Goal: Task Accomplishment & Management: Manage account settings

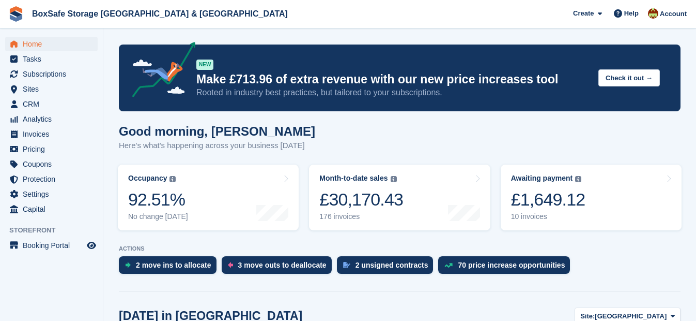
click at [50, 44] on span "Home" at bounding box center [54, 44] width 62 height 14
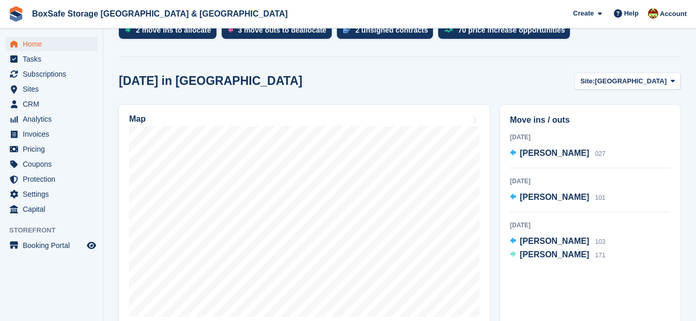
scroll to position [239, 0]
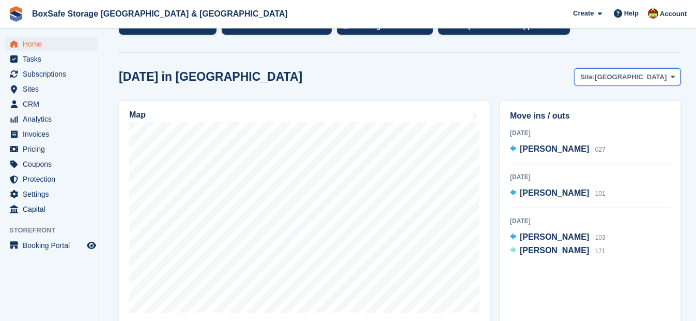
click at [649, 75] on span "[GEOGRAPHIC_DATA]" at bounding box center [631, 77] width 72 height 10
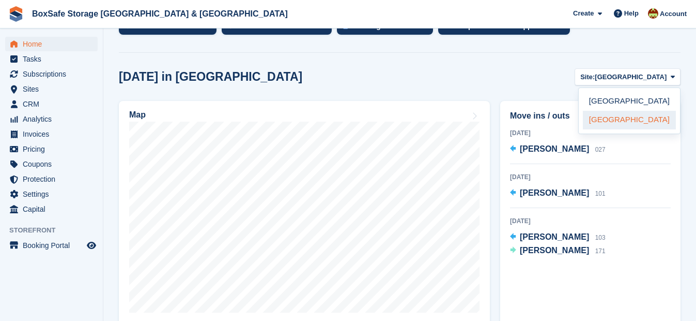
click at [633, 117] on link "[GEOGRAPHIC_DATA]" at bounding box center [629, 120] width 93 height 19
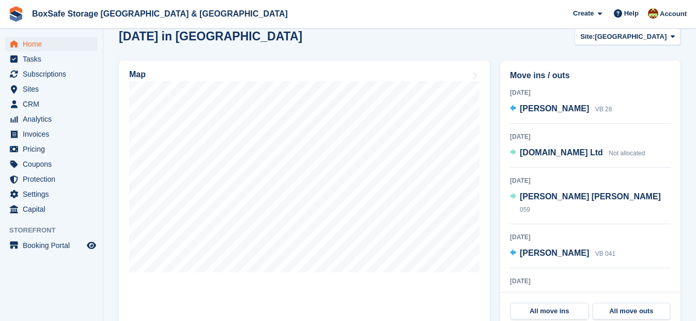
scroll to position [275, 0]
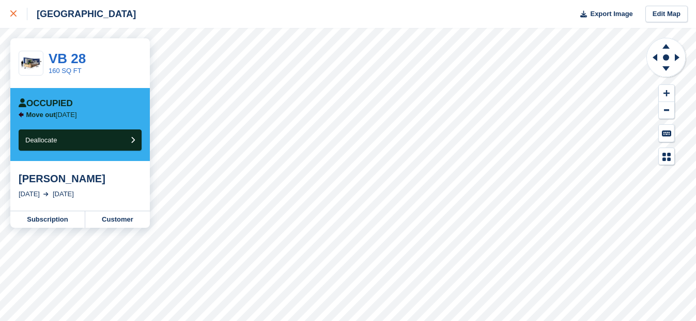
click at [12, 12] on icon at bounding box center [13, 13] width 6 height 6
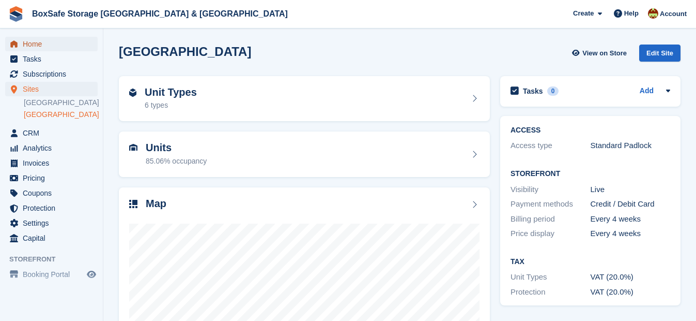
click at [29, 44] on span "Home" at bounding box center [54, 44] width 62 height 14
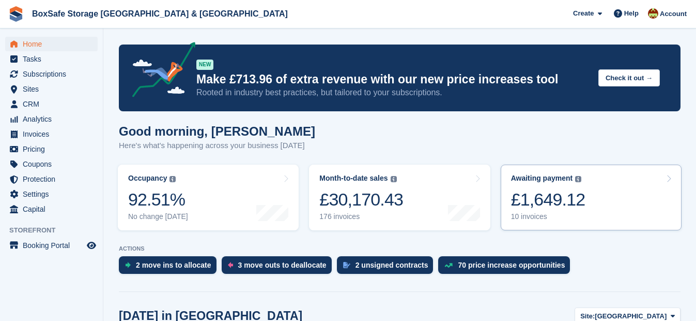
click at [552, 200] on div "£1,649.12" at bounding box center [548, 199] width 74 height 21
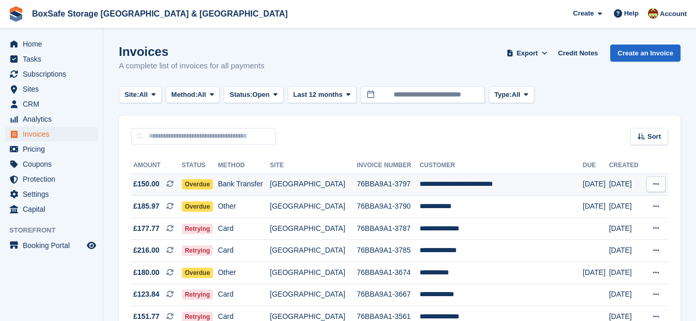
click at [469, 181] on td "**********" at bounding box center [501, 184] width 163 height 22
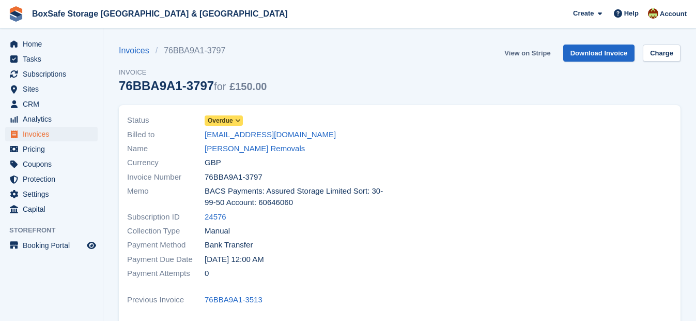
click at [536, 54] on link "View on Stripe" at bounding box center [527, 52] width 54 height 17
click at [31, 40] on span "Home" at bounding box center [54, 44] width 62 height 14
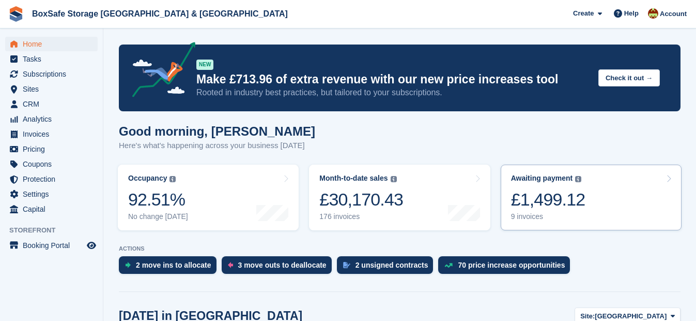
click at [550, 193] on div "£1,499.12" at bounding box center [548, 199] width 74 height 21
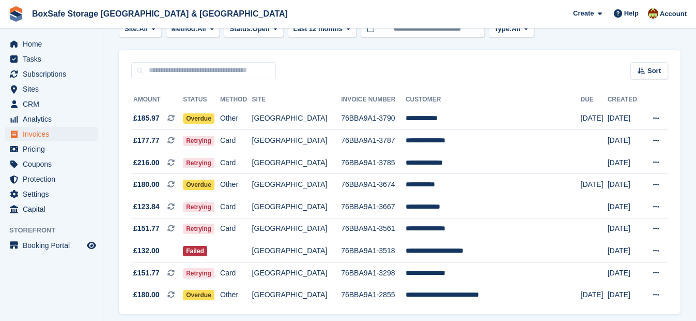
scroll to position [62, 0]
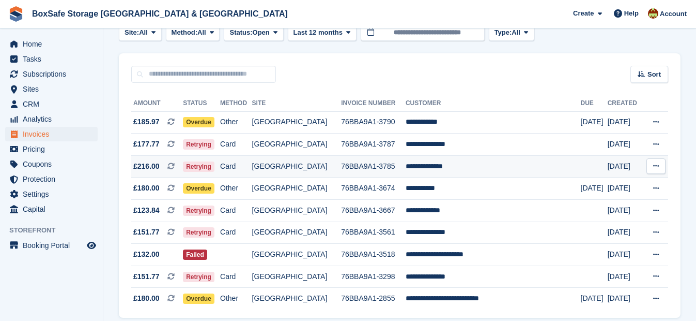
click at [456, 162] on td "**********" at bounding box center [493, 166] width 175 height 22
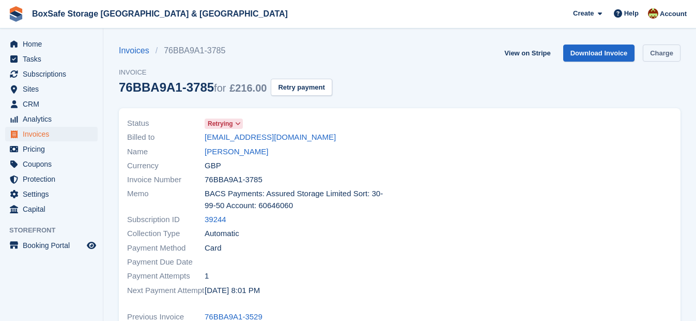
click at [663, 54] on link "Charge" at bounding box center [662, 52] width 38 height 17
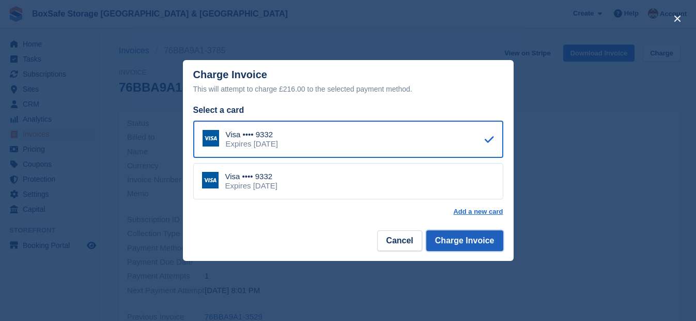
click at [467, 240] on button "Charge Invoice" at bounding box center [465, 240] width 77 height 21
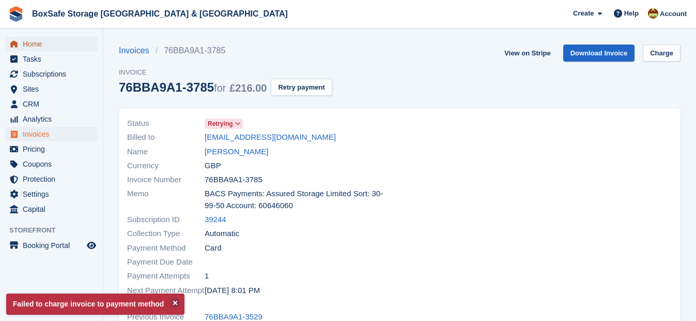
click at [36, 50] on span "Home" at bounding box center [54, 44] width 62 height 14
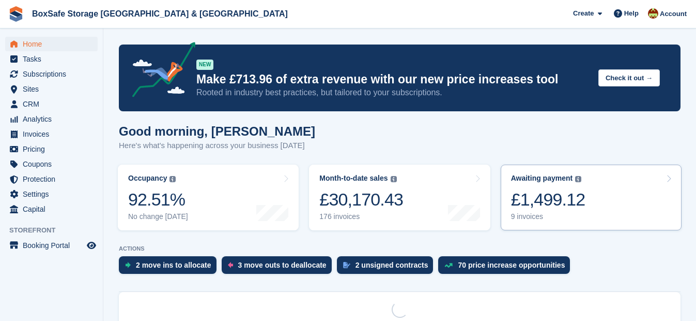
click at [592, 197] on link "Awaiting payment The total outstanding balance on all open invoices. £1,499.12 …" at bounding box center [591, 197] width 181 height 66
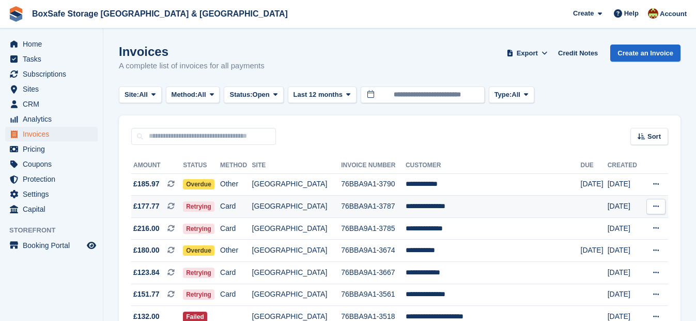
click at [440, 202] on td "**********" at bounding box center [493, 206] width 175 height 22
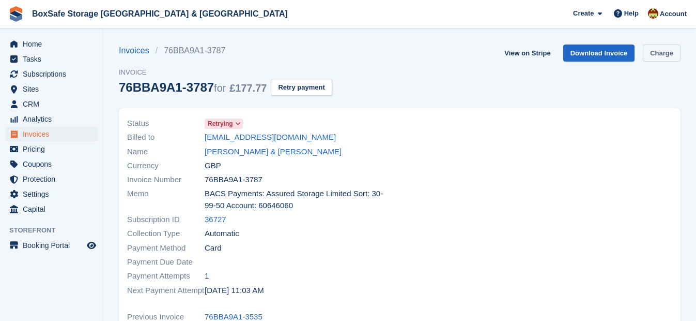
click at [670, 49] on link "Charge" at bounding box center [662, 52] width 38 height 17
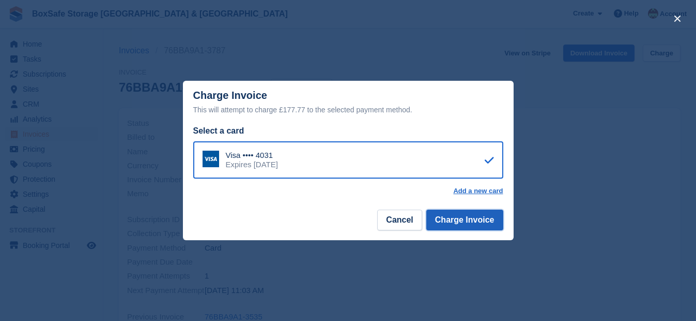
click at [471, 218] on button "Charge Invoice" at bounding box center [465, 219] width 77 height 21
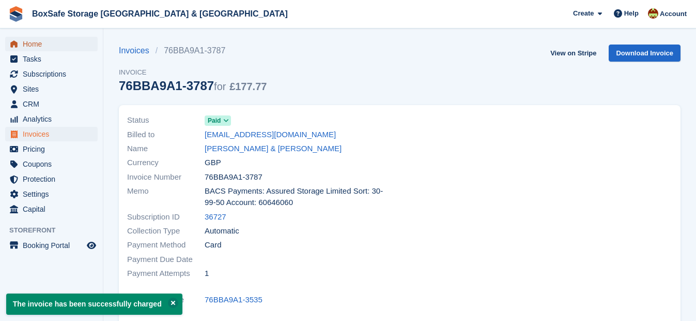
click at [53, 48] on span "Home" at bounding box center [54, 44] width 62 height 14
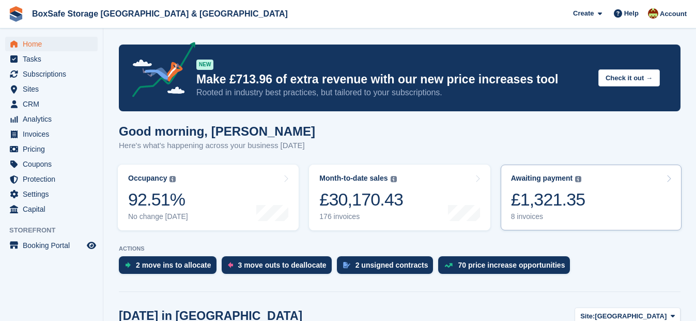
click at [545, 208] on div "£1,321.35" at bounding box center [548, 199] width 74 height 21
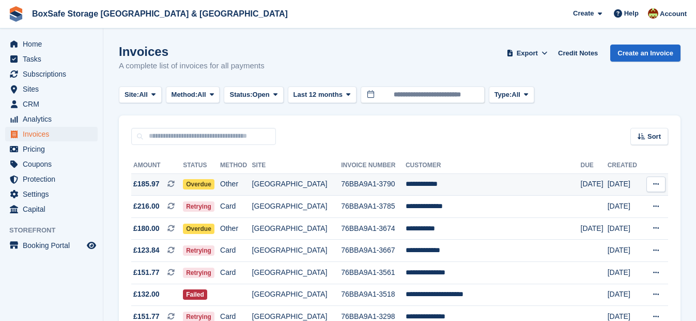
click at [428, 183] on td "**********" at bounding box center [493, 184] width 175 height 22
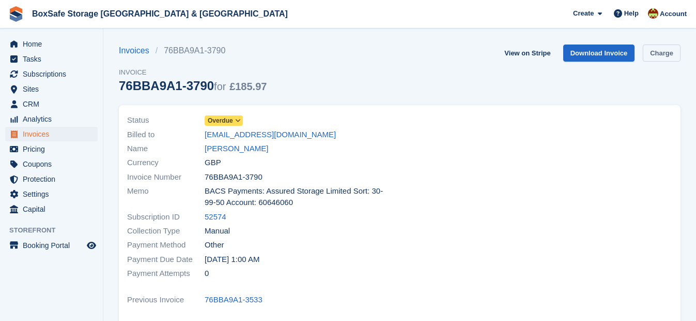
click at [668, 51] on link "Charge" at bounding box center [662, 52] width 38 height 17
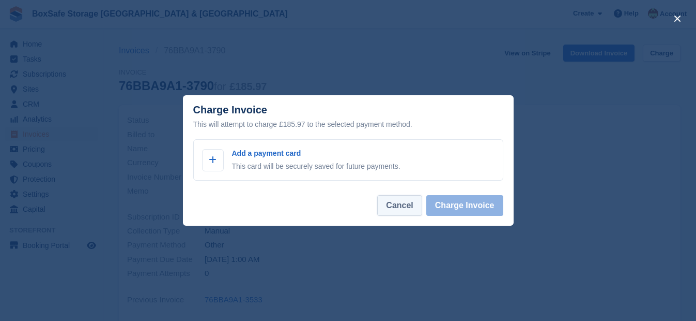
click at [418, 211] on button "Cancel" at bounding box center [399, 205] width 44 height 21
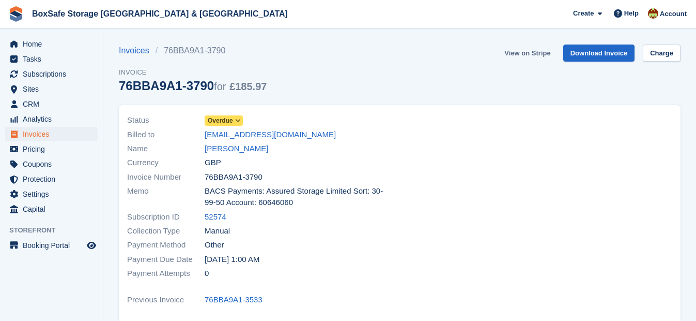
click at [533, 54] on link "View on Stripe" at bounding box center [527, 52] width 54 height 17
click at [53, 50] on span "Home" at bounding box center [54, 44] width 62 height 14
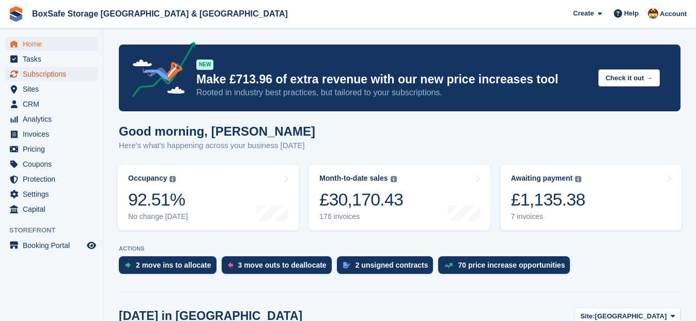
click at [45, 77] on span "Subscriptions" at bounding box center [54, 74] width 62 height 14
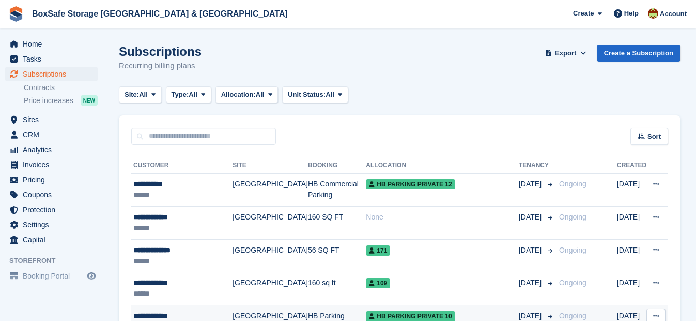
click at [168, 314] on div "**********" at bounding box center [182, 315] width 99 height 11
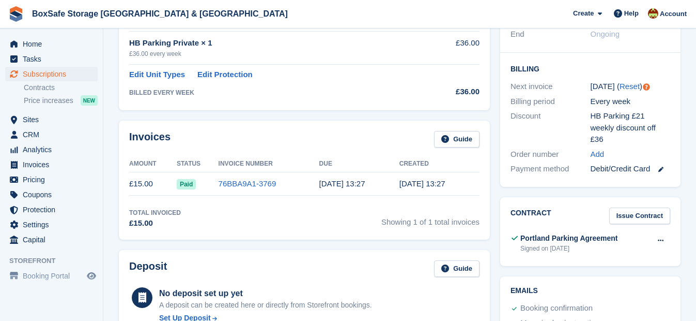
scroll to position [263, 0]
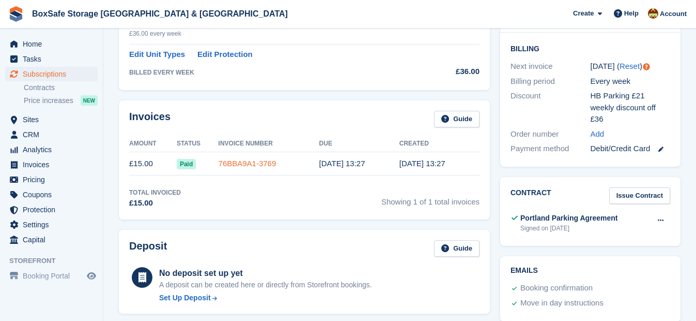
click at [257, 160] on link "76BBA9A1-3769" at bounding box center [248, 163] width 58 height 9
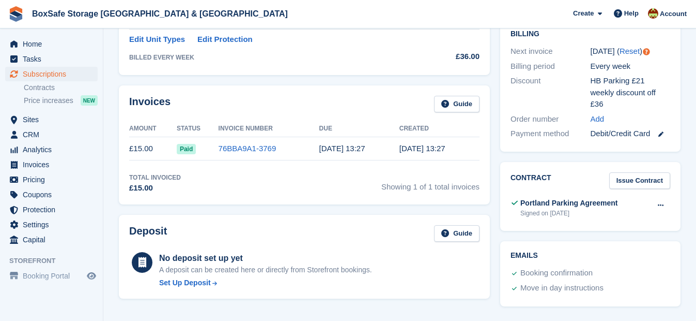
scroll to position [251, 0]
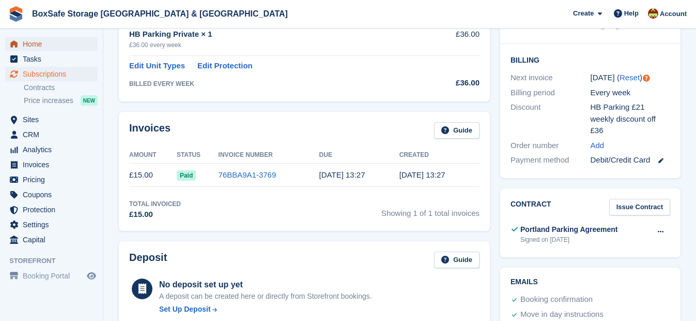
click at [43, 41] on span "Home" at bounding box center [54, 44] width 62 height 14
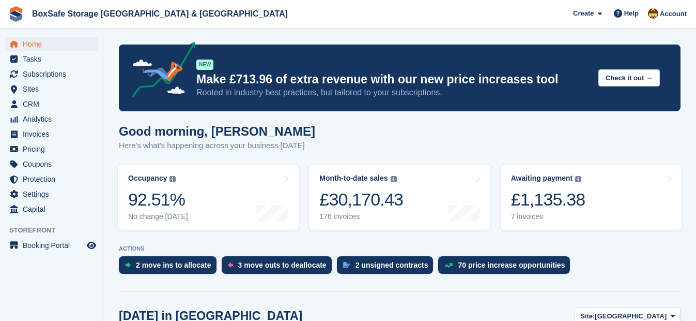
scroll to position [189, 0]
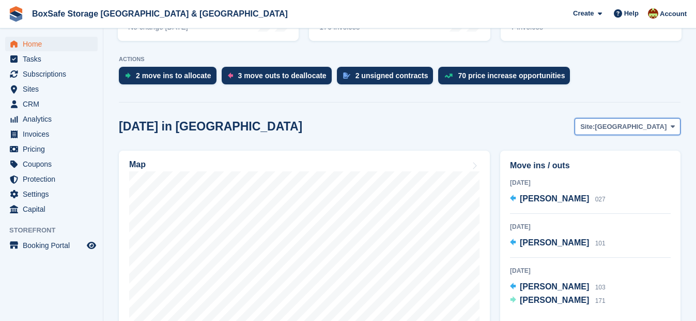
click at [639, 125] on span "Christchurch" at bounding box center [631, 126] width 72 height 10
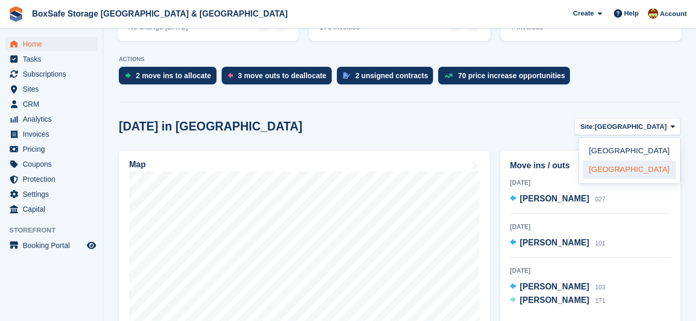
click at [618, 170] on link "[GEOGRAPHIC_DATA]" at bounding box center [629, 169] width 93 height 19
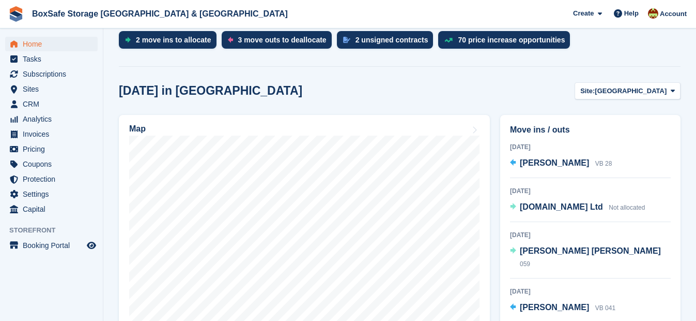
scroll to position [273, 0]
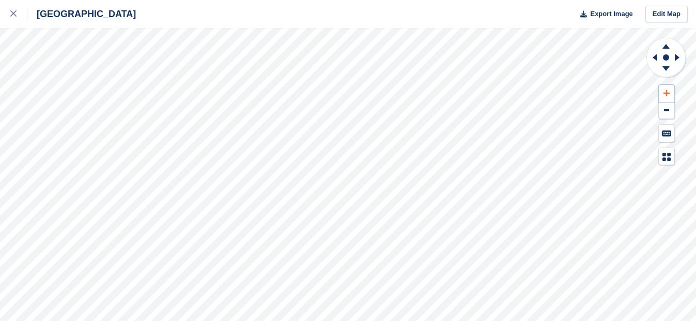
click at [665, 93] on icon at bounding box center [667, 93] width 6 height 6
click at [668, 48] on icon at bounding box center [666, 46] width 7 height 5
click at [678, 59] on icon at bounding box center [679, 57] width 13 height 27
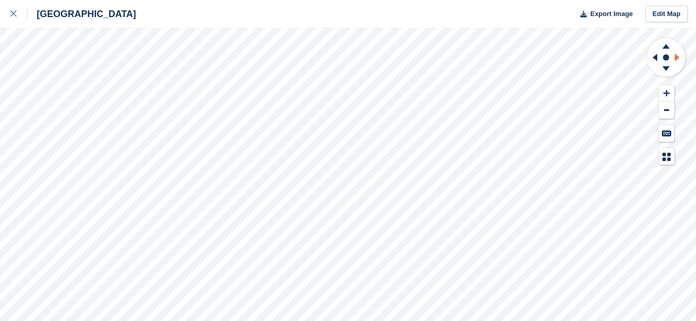
click at [678, 59] on icon at bounding box center [679, 57] width 13 height 27
drag, startPoint x: 678, startPoint y: 59, endPoint x: 666, endPoint y: 50, distance: 15.0
click at [666, 50] on icon at bounding box center [666, 44] width 27 height 13
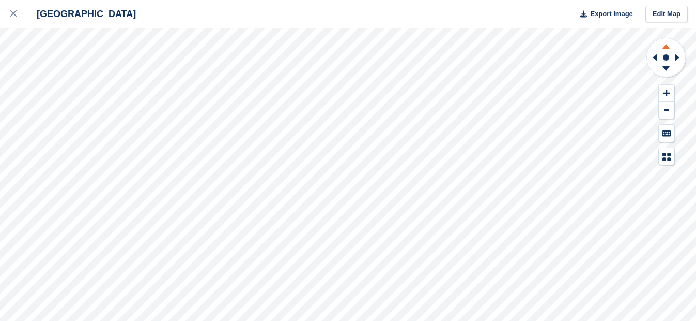
click at [666, 50] on icon at bounding box center [666, 44] width 27 height 13
drag, startPoint x: 666, startPoint y: 50, endPoint x: 652, endPoint y: 60, distance: 17.4
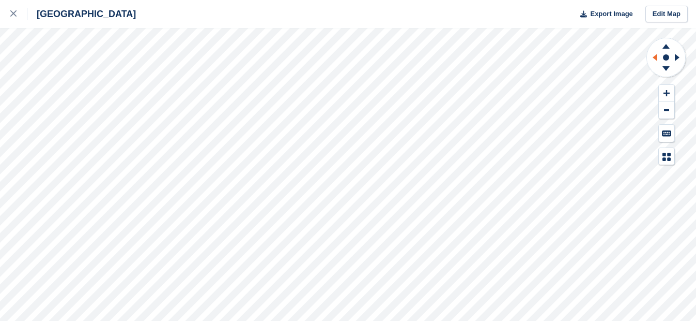
click at [652, 60] on icon at bounding box center [653, 57] width 13 height 27
click at [662, 88] on button at bounding box center [667, 93] width 16 height 17
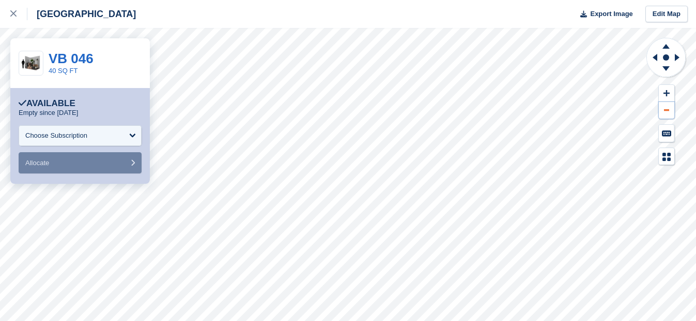
click at [664, 113] on button at bounding box center [667, 110] width 16 height 17
click at [665, 112] on button at bounding box center [667, 110] width 16 height 17
click at [668, 87] on button at bounding box center [667, 93] width 16 height 17
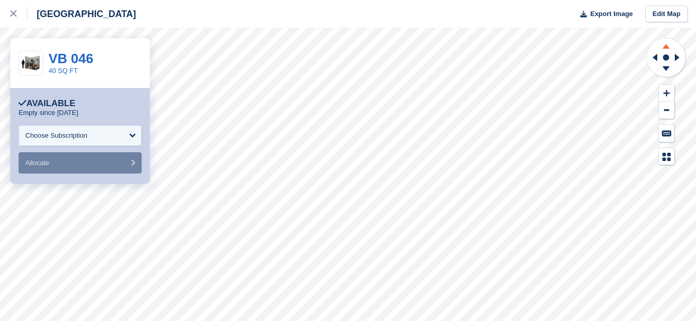
click at [663, 50] on icon at bounding box center [666, 44] width 27 height 13
drag, startPoint x: 663, startPoint y: 50, endPoint x: 662, endPoint y: 71, distance: 21.7
click at [662, 71] on icon at bounding box center [666, 70] width 27 height 13
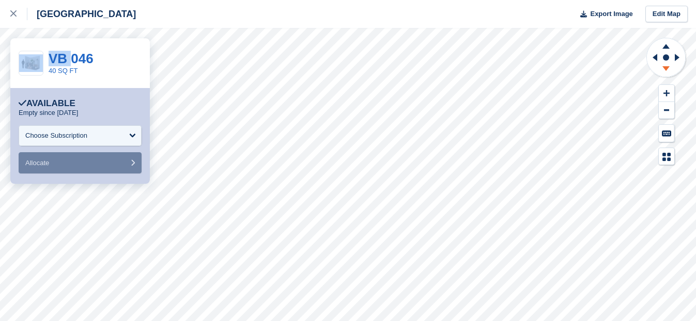
click at [662, 71] on icon at bounding box center [666, 70] width 27 height 13
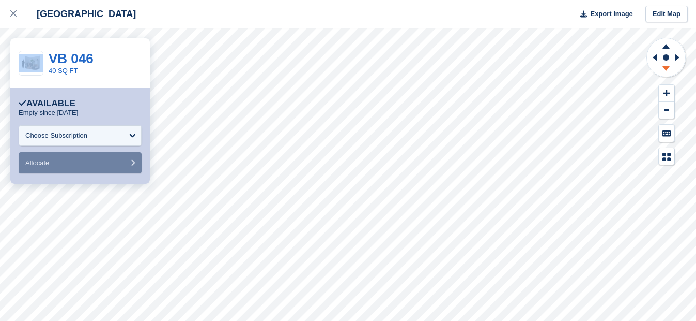
click at [662, 71] on icon at bounding box center [666, 70] width 27 height 13
click at [662, 72] on icon at bounding box center [666, 70] width 27 height 13
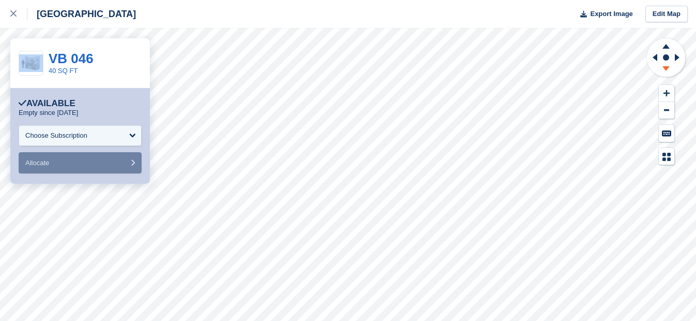
click at [662, 72] on icon at bounding box center [666, 70] width 27 height 13
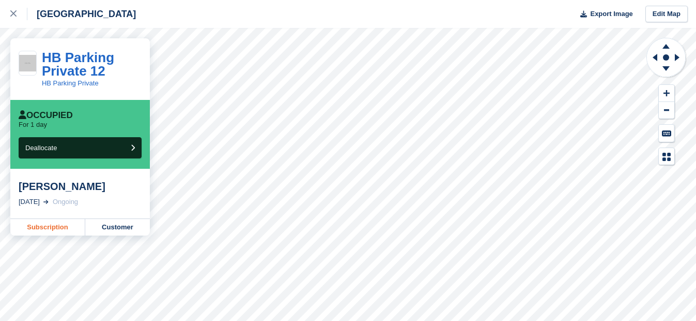
click at [46, 226] on link "Subscription" at bounding box center [47, 227] width 75 height 17
click at [11, 17] on icon at bounding box center [13, 13] width 6 height 6
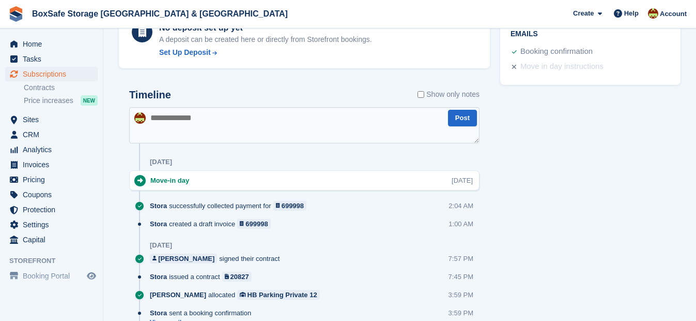
scroll to position [494, 0]
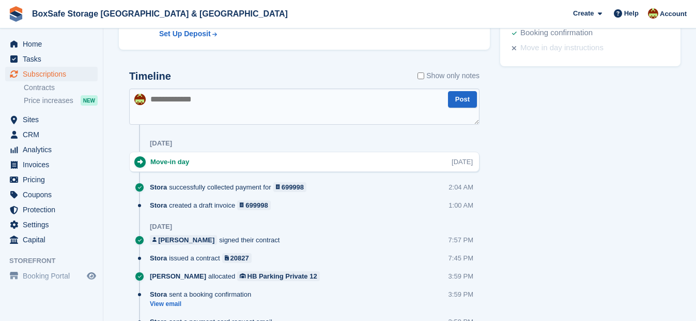
click at [229, 96] on textarea at bounding box center [304, 106] width 351 height 36
type textarea "**********"
click at [461, 100] on button "Post" at bounding box center [462, 99] width 29 height 17
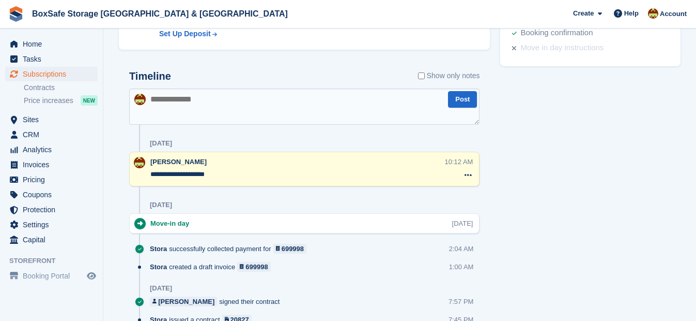
click at [179, 108] on textarea at bounding box center [304, 106] width 351 height 36
type textarea "*"
click at [446, 100] on textarea "**********" at bounding box center [304, 106] width 351 height 36
type textarea "**********"
click at [463, 97] on button "Post" at bounding box center [462, 99] width 29 height 17
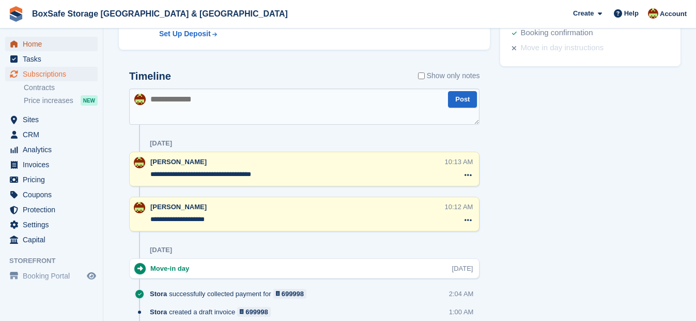
click at [24, 44] on span "Home" at bounding box center [54, 44] width 62 height 14
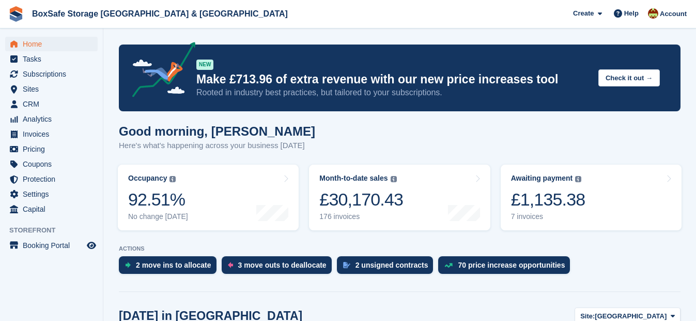
click at [49, 75] on span "Subscriptions" at bounding box center [54, 74] width 62 height 14
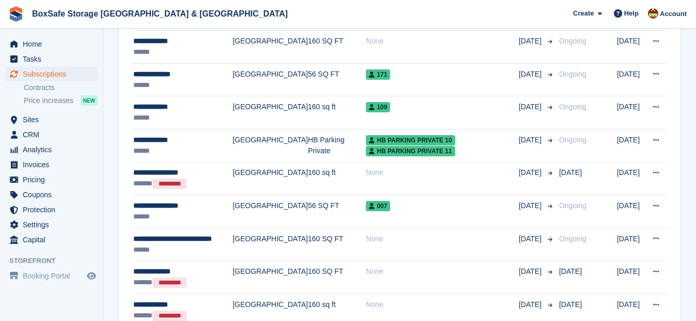
scroll to position [205, 0]
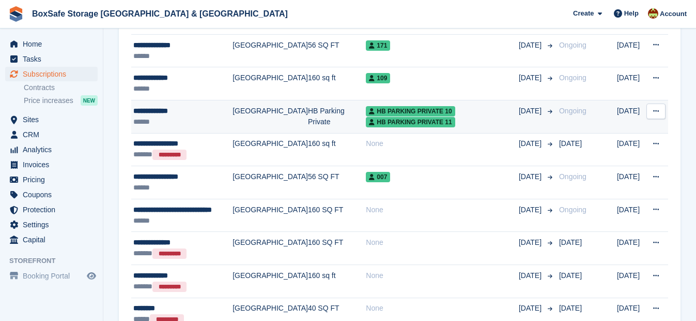
click at [172, 108] on div "**********" at bounding box center [182, 110] width 99 height 11
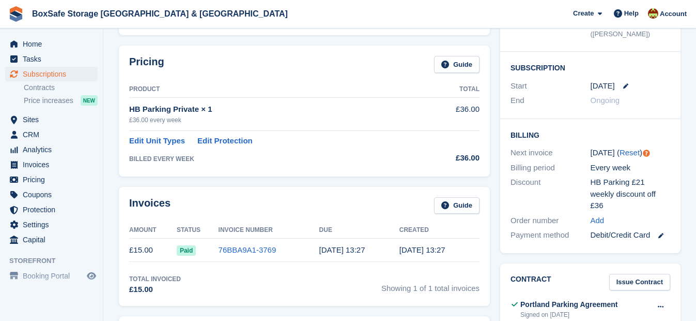
scroll to position [186, 0]
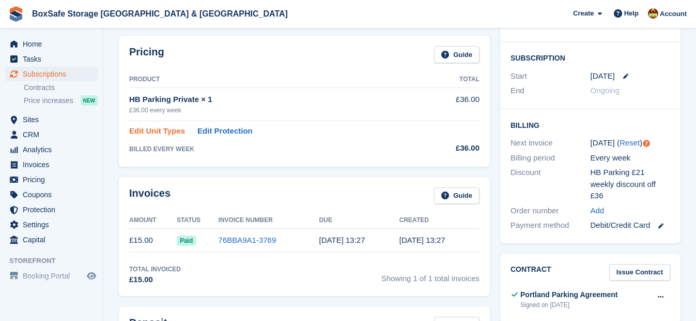
click at [163, 134] on link "Edit Unit Types" at bounding box center [157, 131] width 56 height 12
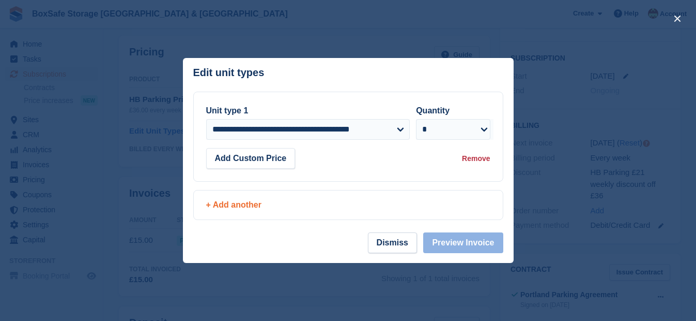
click at [236, 199] on div "+ Add another" at bounding box center [348, 204] width 309 height 29
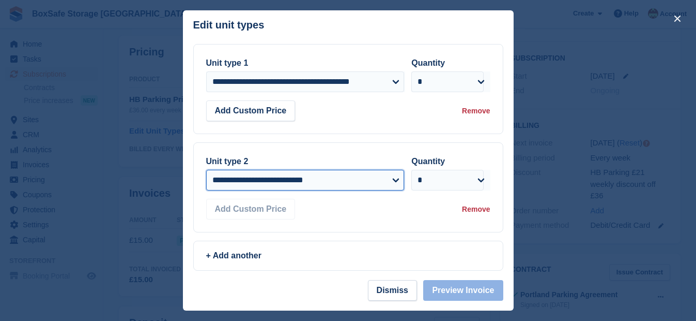
click at [245, 186] on select "**********" at bounding box center [305, 180] width 199 height 21
select select "*****"
click at [206, 190] on select "**********" at bounding box center [305, 180] width 199 height 21
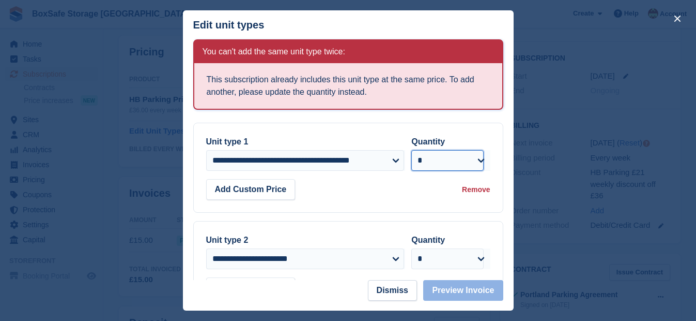
click at [451, 170] on select "* * * * * * * * * ** ** ** ** ** ** ** ** ** ** ** ** ** ** ** ** ** ** ** ** *…" at bounding box center [448, 160] width 72 height 21
select select "*"
click at [412, 152] on select "* * * * * * * * * ** ** ** ** ** ** ** ** ** ** ** ** ** ** ** ** ** ** ** ** *…" at bounding box center [448, 160] width 72 height 21
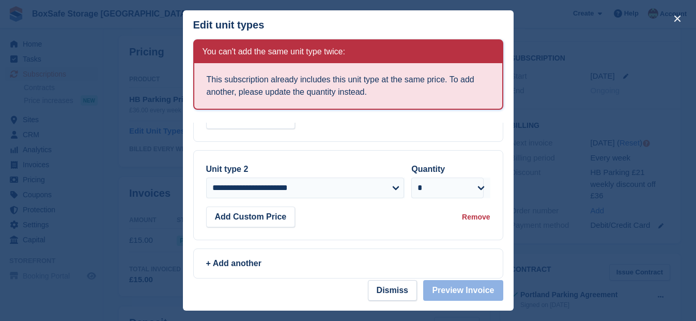
scroll to position [84, 0]
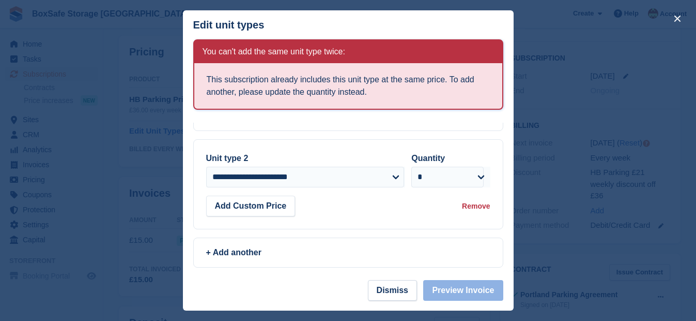
click at [475, 205] on div "Remove" at bounding box center [476, 206] width 28 height 11
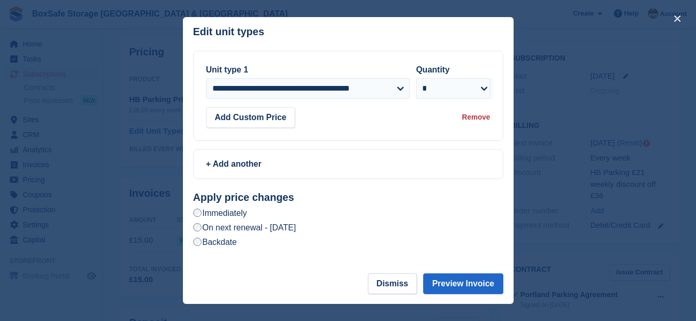
scroll to position [0, 0]
click at [459, 283] on button "Preview Invoice" at bounding box center [463, 283] width 80 height 21
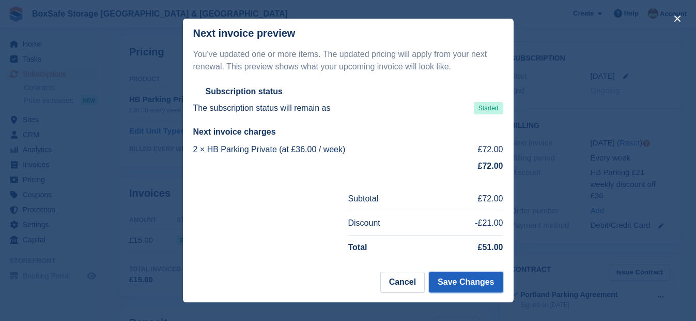
click at [470, 282] on button "Save Changes" at bounding box center [466, 281] width 74 height 21
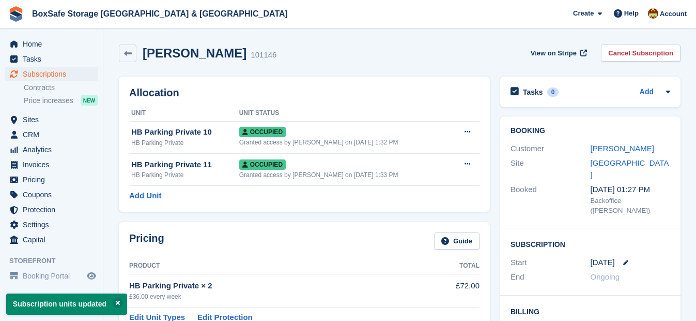
click at [395, 258] on th "Product" at bounding box center [276, 265] width 294 height 17
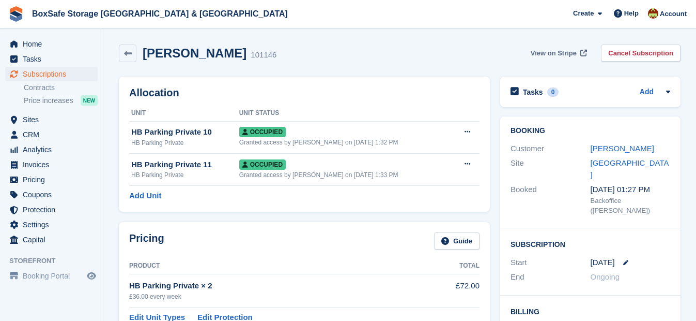
click at [549, 55] on span "View on Stripe" at bounding box center [554, 53] width 46 height 10
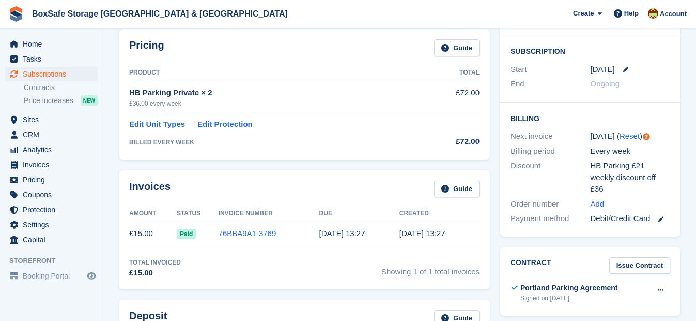
scroll to position [209, 0]
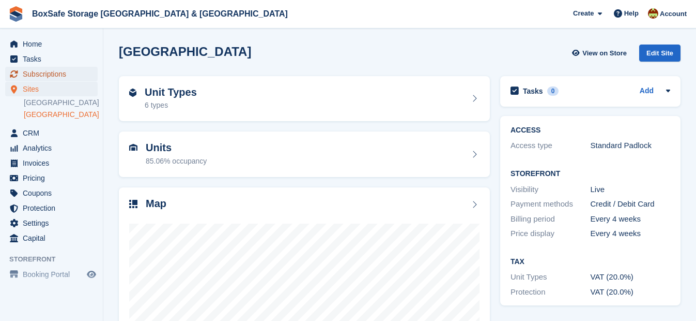
click at [39, 75] on span "Subscriptions" at bounding box center [54, 74] width 62 height 14
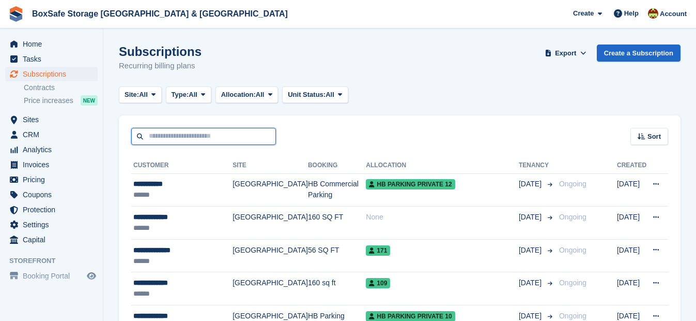
click at [149, 132] on input "text" at bounding box center [203, 136] width 145 height 17
type input "*"
type input "******"
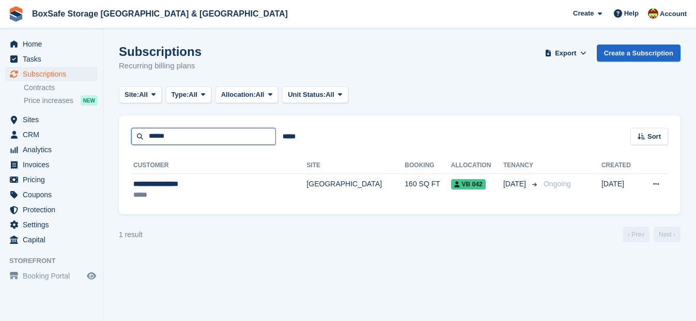
drag, startPoint x: 176, startPoint y: 141, endPoint x: 117, endPoint y: 141, distance: 59.5
click at [117, 141] on section "Subscriptions Recurring billing plans Export Export Subscriptions Export a CSV …" at bounding box center [399, 160] width 593 height 321
type input "****"
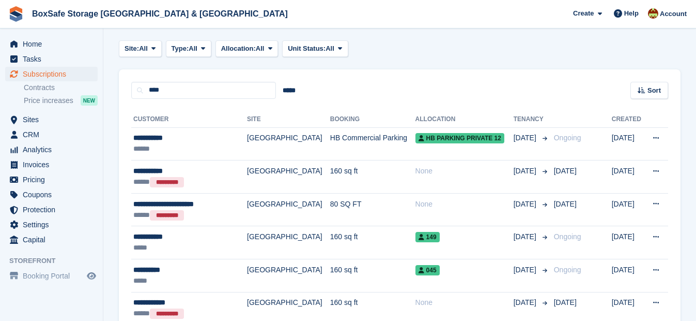
scroll to position [41, 0]
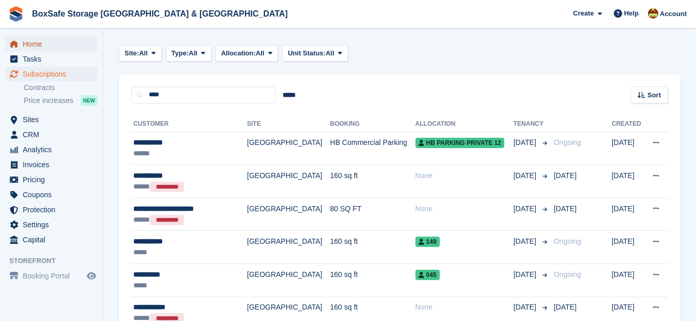
click at [43, 42] on span "Home" at bounding box center [54, 44] width 62 height 14
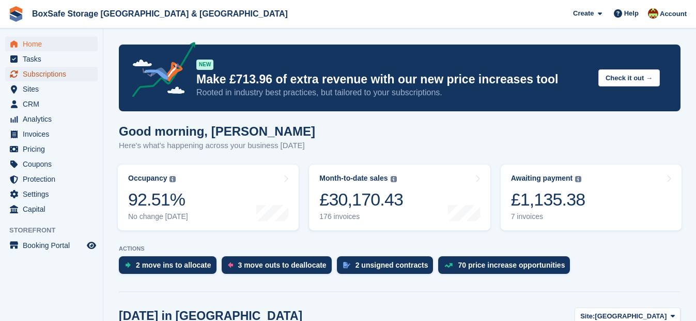
click at [42, 72] on span "Subscriptions" at bounding box center [54, 74] width 62 height 14
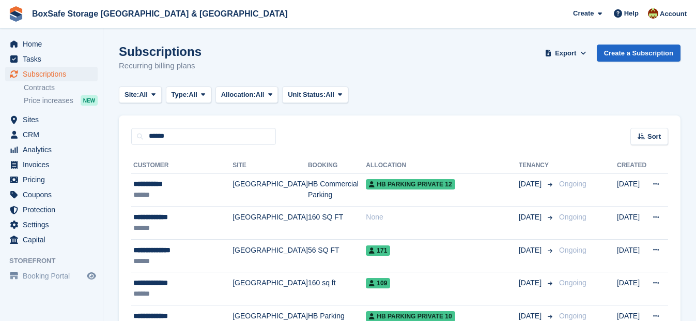
type input "******"
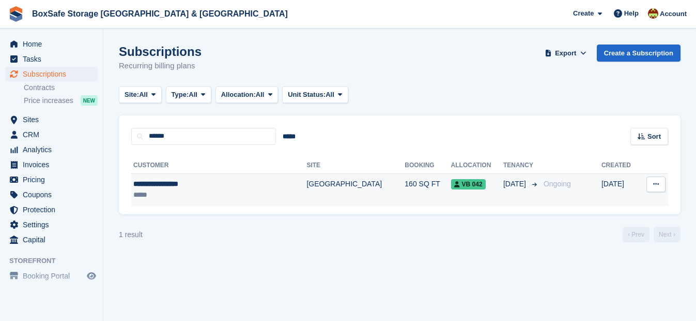
click at [156, 181] on div "**********" at bounding box center [199, 183] width 132 height 11
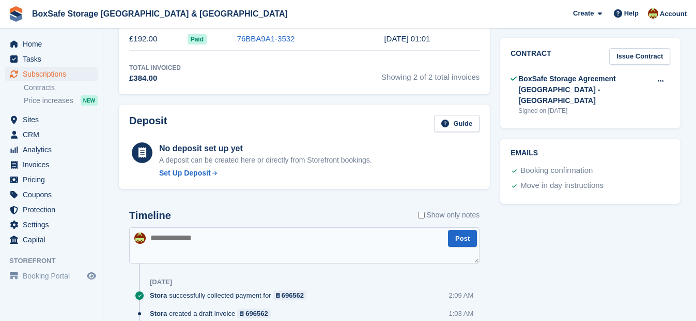
scroll to position [394, 0]
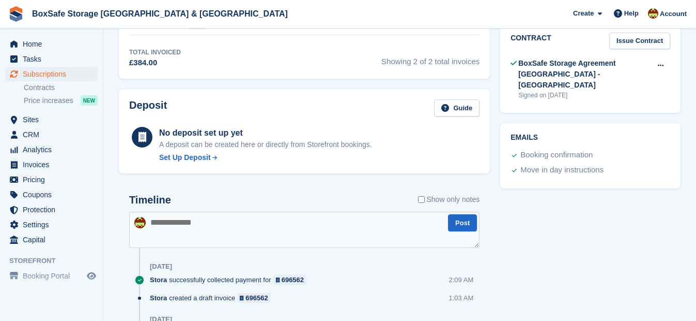
click at [260, 233] on textarea at bounding box center [304, 229] width 351 height 36
type textarea "**********"
click at [468, 222] on button "Post" at bounding box center [462, 222] width 29 height 17
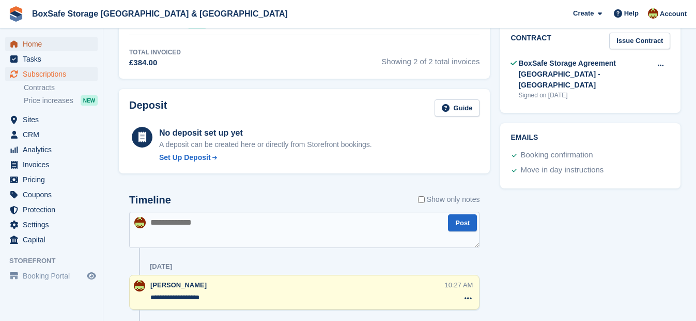
click at [34, 43] on span "Home" at bounding box center [54, 44] width 62 height 14
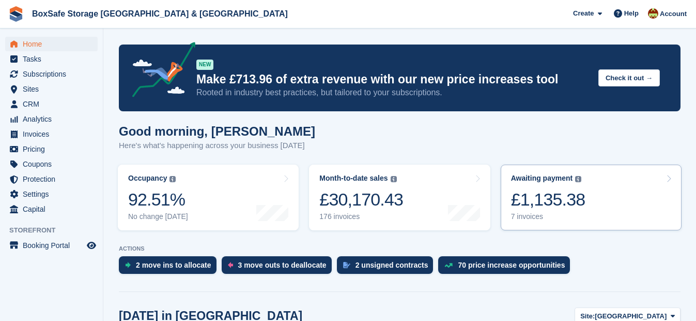
click at [543, 200] on div "£1,135.38" at bounding box center [548, 199] width 74 height 21
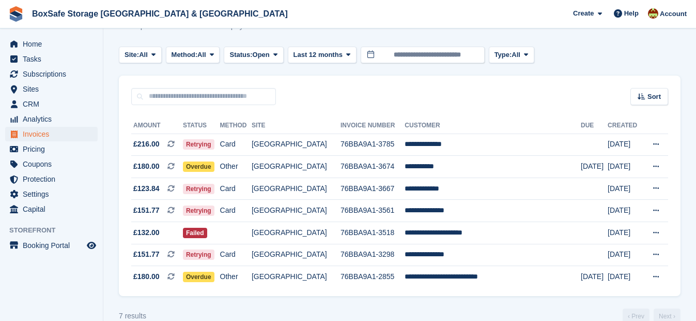
scroll to position [58, 0]
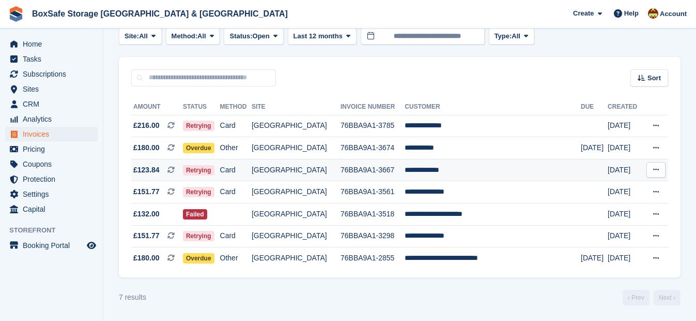
click at [455, 177] on td "**********" at bounding box center [493, 170] width 176 height 22
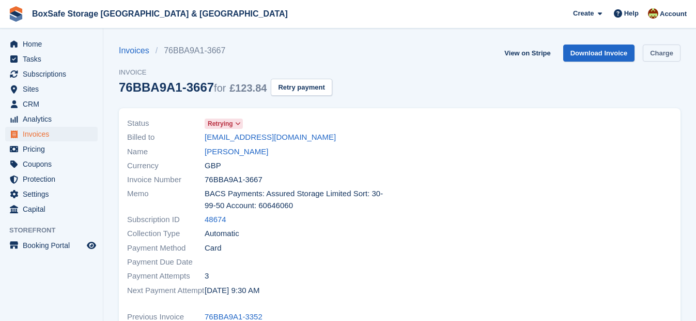
click at [657, 58] on link "Charge" at bounding box center [662, 52] width 38 height 17
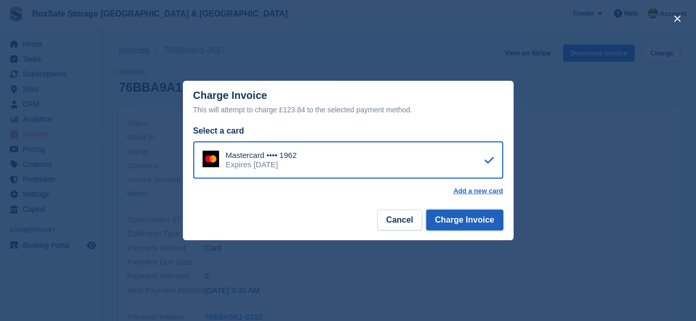
click at [466, 221] on button "Charge Invoice" at bounding box center [465, 219] width 77 height 21
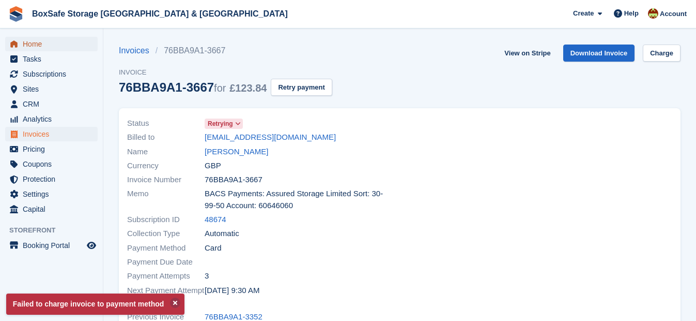
click at [43, 44] on span "Home" at bounding box center [54, 44] width 62 height 14
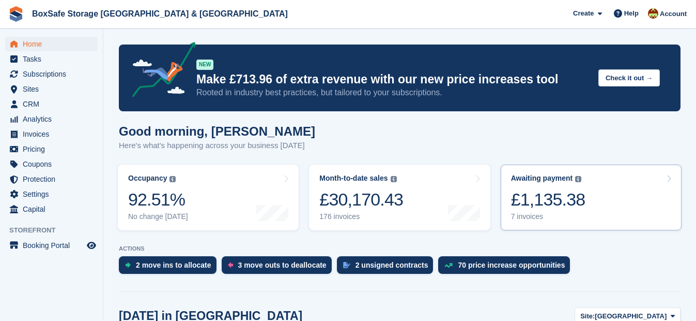
click at [511, 201] on div "£1,135.38" at bounding box center [548, 199] width 74 height 21
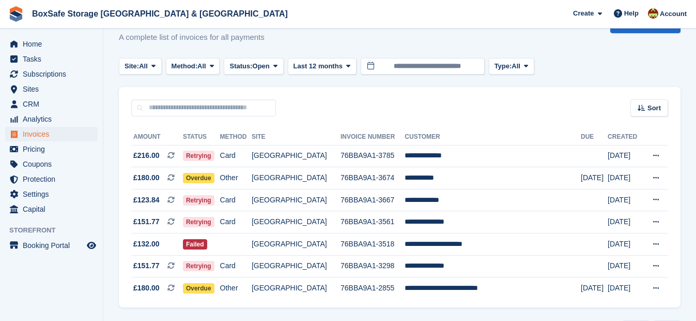
scroll to position [58, 0]
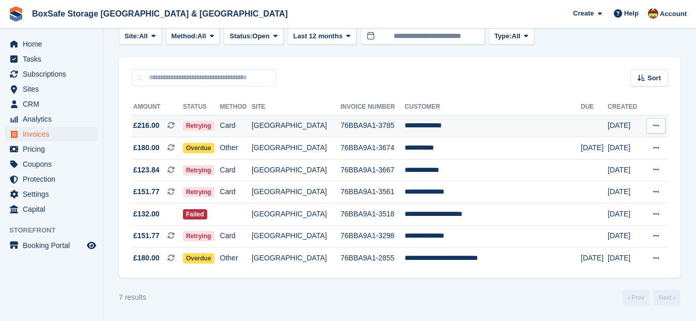
click at [451, 123] on td "**********" at bounding box center [493, 126] width 176 height 22
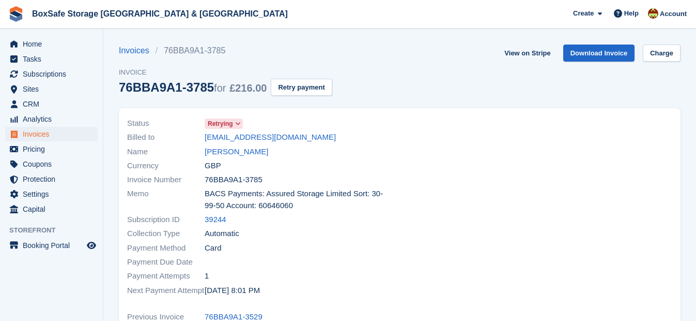
click at [668, 62] on div "View on Stripe Download Invoice Charge" at bounding box center [590, 54] width 180 height 21
click at [666, 57] on link "Charge" at bounding box center [662, 52] width 38 height 17
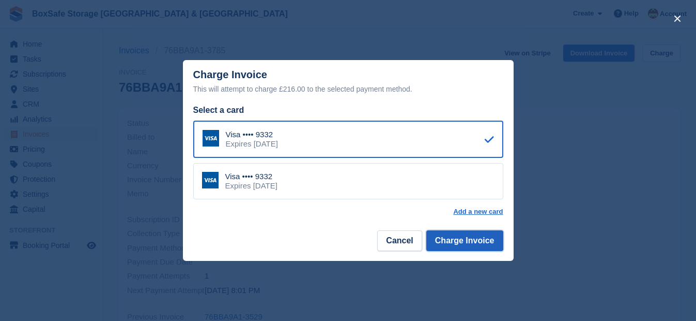
click at [470, 240] on button "Charge Invoice" at bounding box center [465, 240] width 77 height 21
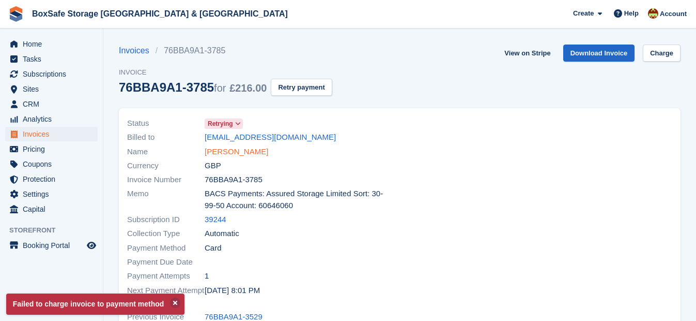
click at [245, 150] on link "Jose Goncalves" at bounding box center [237, 152] width 64 height 12
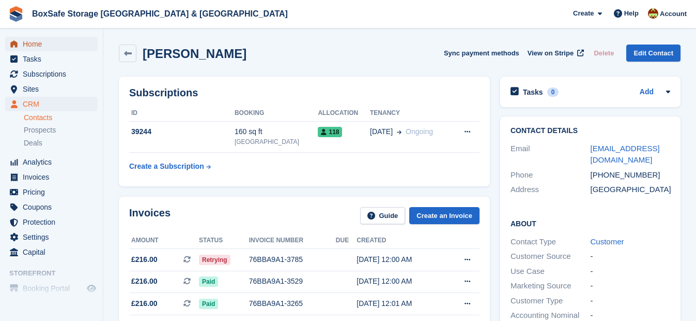
click at [27, 47] on span "Home" at bounding box center [54, 44] width 62 height 14
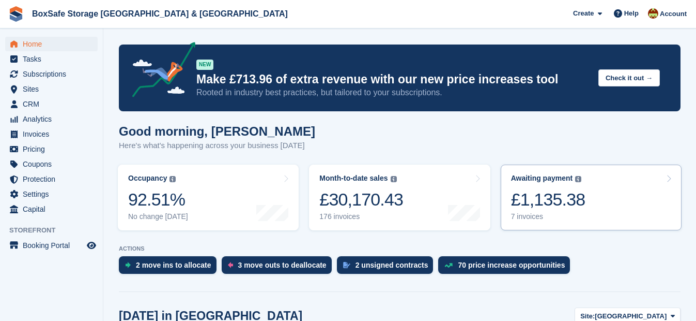
click at [540, 185] on div "Awaiting payment The total outstanding balance on all open invoices. £1,135.38 …" at bounding box center [548, 197] width 74 height 47
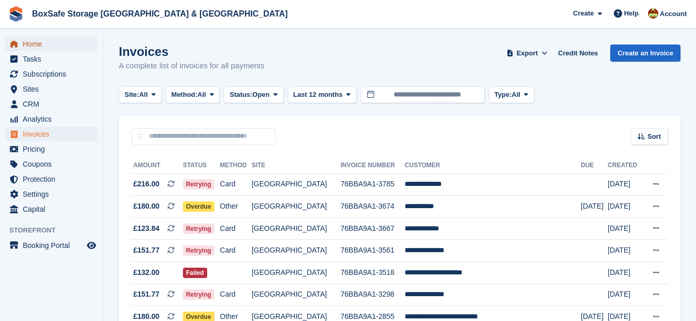
click at [62, 46] on span "Home" at bounding box center [54, 44] width 62 height 14
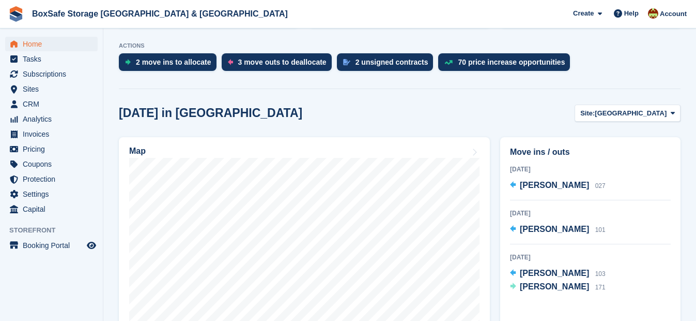
scroll to position [210, 0]
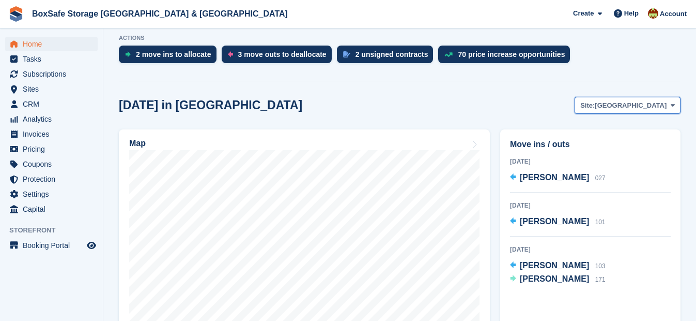
click at [644, 101] on span "[GEOGRAPHIC_DATA]" at bounding box center [631, 105] width 72 height 10
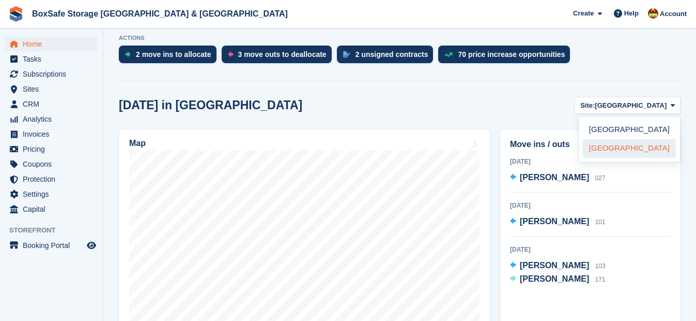
click at [622, 149] on link "[GEOGRAPHIC_DATA]" at bounding box center [629, 148] width 93 height 19
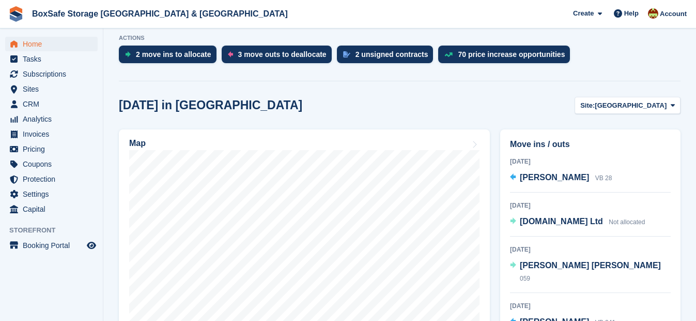
scroll to position [319, 0]
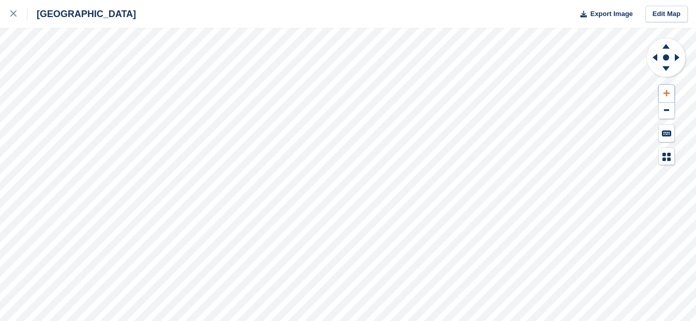
click at [667, 92] on icon at bounding box center [667, 93] width 6 height 6
click at [674, 60] on icon at bounding box center [679, 57] width 13 height 27
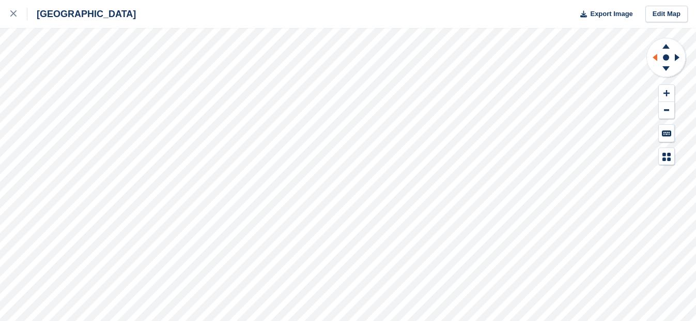
drag, startPoint x: 674, startPoint y: 60, endPoint x: 653, endPoint y: 59, distance: 20.7
click at [653, 59] on icon at bounding box center [653, 57] width 13 height 27
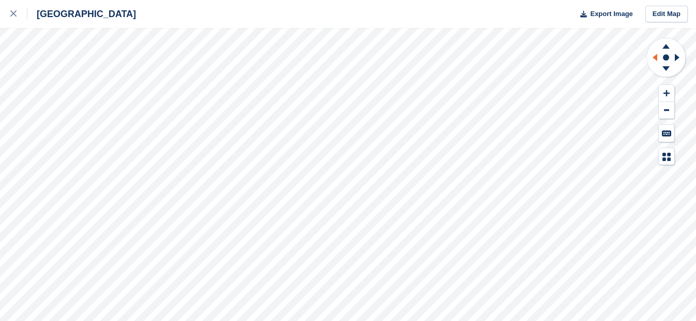
click at [653, 59] on icon at bounding box center [653, 57] width 13 height 27
drag, startPoint x: 653, startPoint y: 59, endPoint x: 662, endPoint y: 92, distance: 33.7
click at [662, 92] on button at bounding box center [667, 93] width 16 height 17
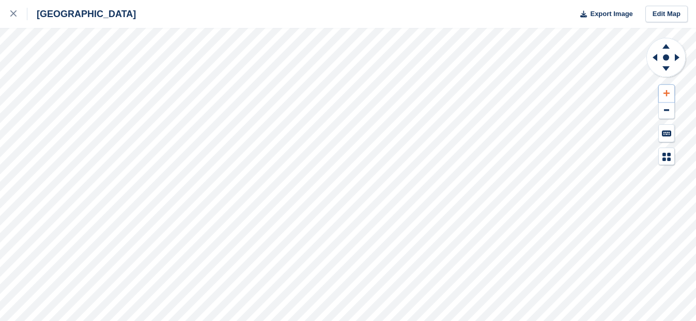
click at [662, 92] on button at bounding box center [667, 93] width 16 height 17
drag, startPoint x: 662, startPoint y: 92, endPoint x: 655, endPoint y: 63, distance: 30.5
click at [655, 63] on icon at bounding box center [653, 57] width 13 height 27
click at [655, 61] on icon at bounding box center [653, 57] width 13 height 27
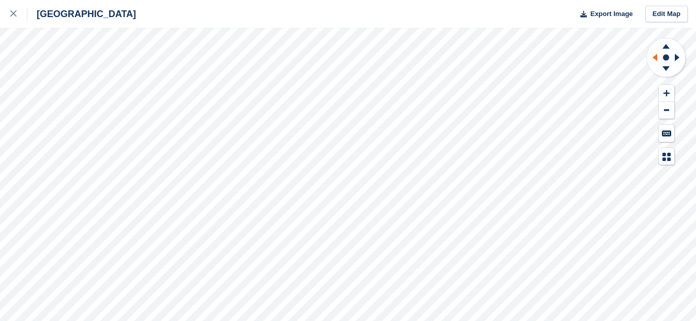
click at [655, 61] on icon at bounding box center [653, 57] width 13 height 27
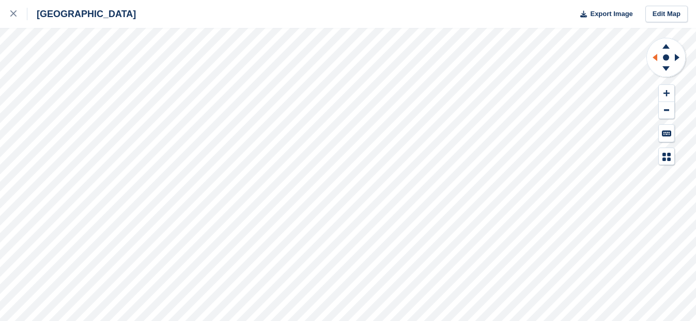
click at [655, 61] on icon at bounding box center [653, 57] width 13 height 27
